Goal: Task Accomplishment & Management: Manage account settings

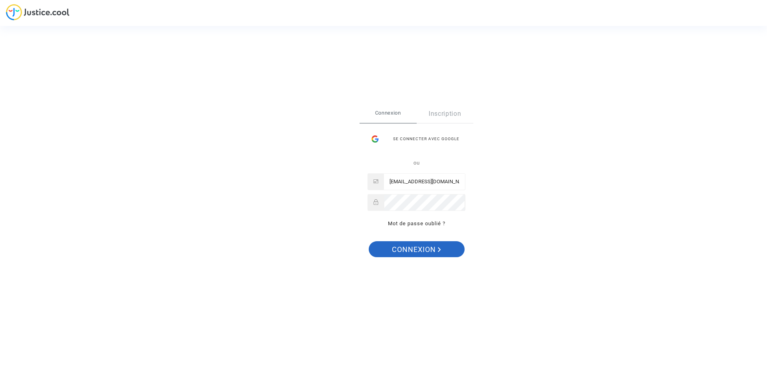
click at [429, 251] on span "Connexion" at bounding box center [416, 249] width 49 height 17
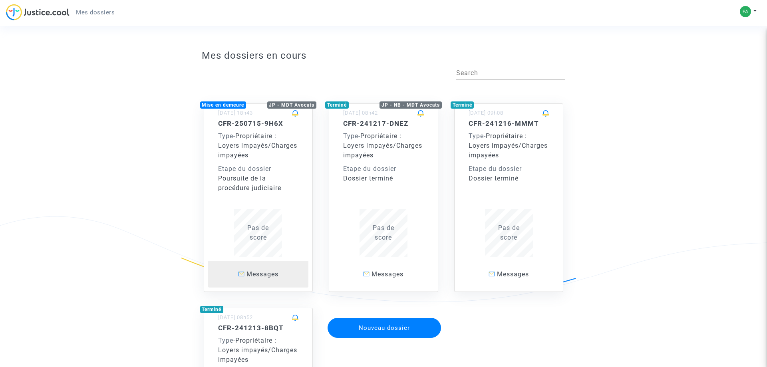
click at [241, 274] on span at bounding box center [241, 274] width 6 height 5
